Goal: Task Accomplishment & Management: Manage account settings

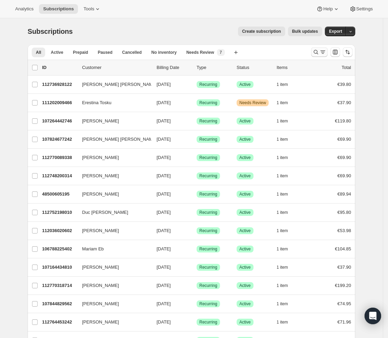
click at [314, 51] on button "Search and filter results" at bounding box center [319, 52] width 17 height 10
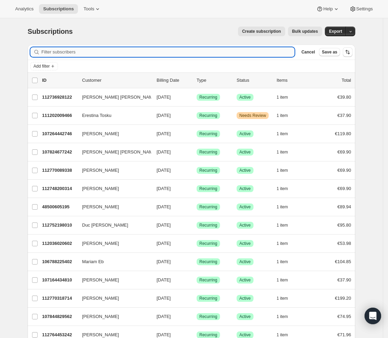
paste input "[EMAIL_ADDRESS][DOMAIN_NAME]"
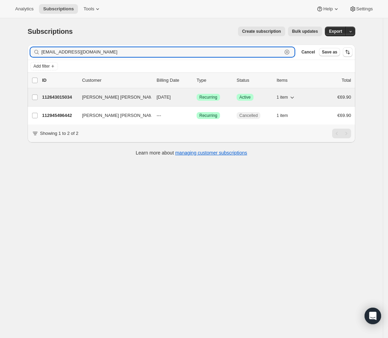
type input "[EMAIL_ADDRESS][DOMAIN_NAME]"
click at [251, 100] on span "Success Active" at bounding box center [244, 97] width 17 height 7
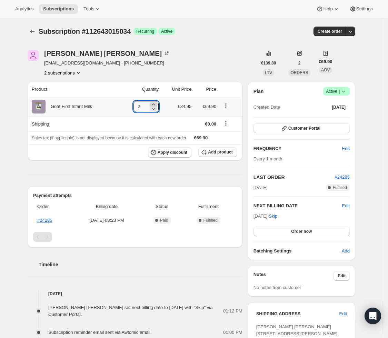
click at [156, 102] on icon at bounding box center [153, 104] width 7 height 7
click at [155, 102] on icon at bounding box center [151, 104] width 7 height 7
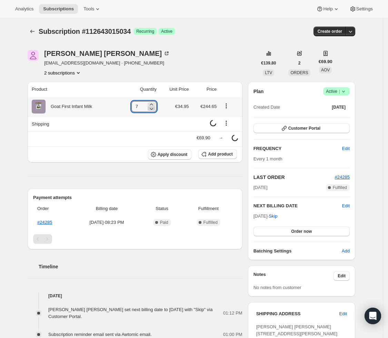
click at [153, 106] on icon at bounding box center [151, 108] width 7 height 7
click at [152, 104] on icon at bounding box center [151, 104] width 7 height 7
click at [152, 104] on icon at bounding box center [151, 104] width 3 height 2
type input "8"
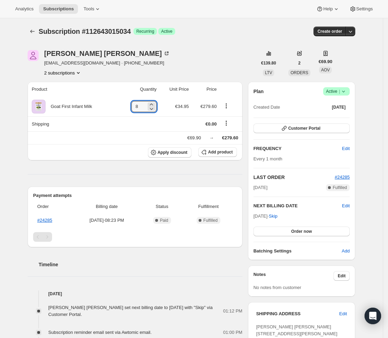
click at [242, 45] on div "[PERSON_NAME] [PERSON_NAME] [EMAIL_ADDRESS][DOMAIN_NAME] · [PHONE_NUMBER] 2 sub…" at bounding box center [188, 255] width 333 height 432
